Goal: Check status: Check status

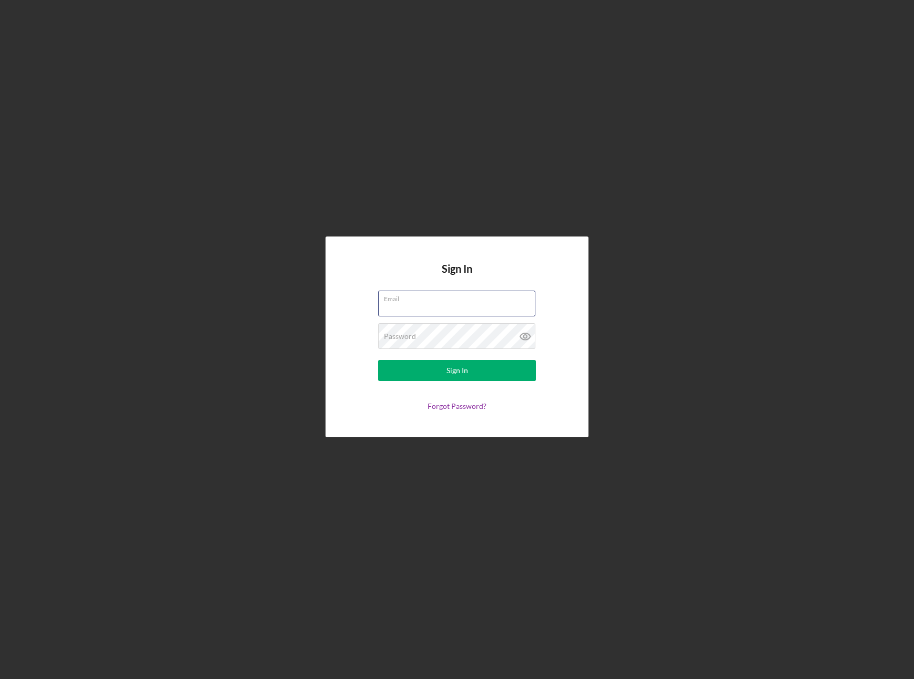
type input "[PERSON_NAME][EMAIL_ADDRESS][DOMAIN_NAME]"
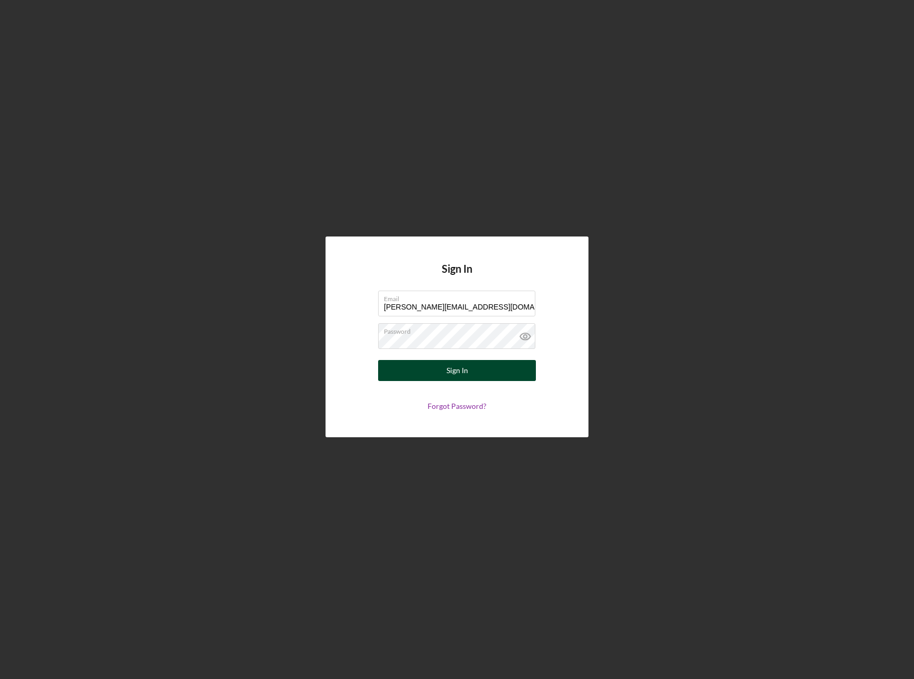
click at [462, 372] on div "Sign In" at bounding box center [457, 370] width 22 height 21
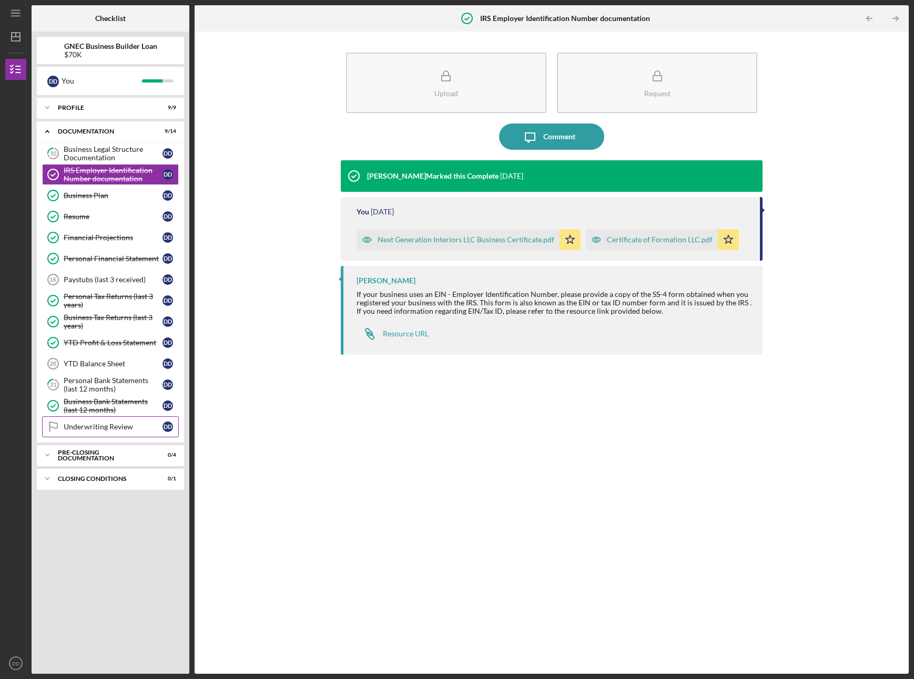
click at [101, 429] on div "Underwriting Review" at bounding box center [113, 427] width 99 height 8
